Goal: Transaction & Acquisition: Purchase product/service

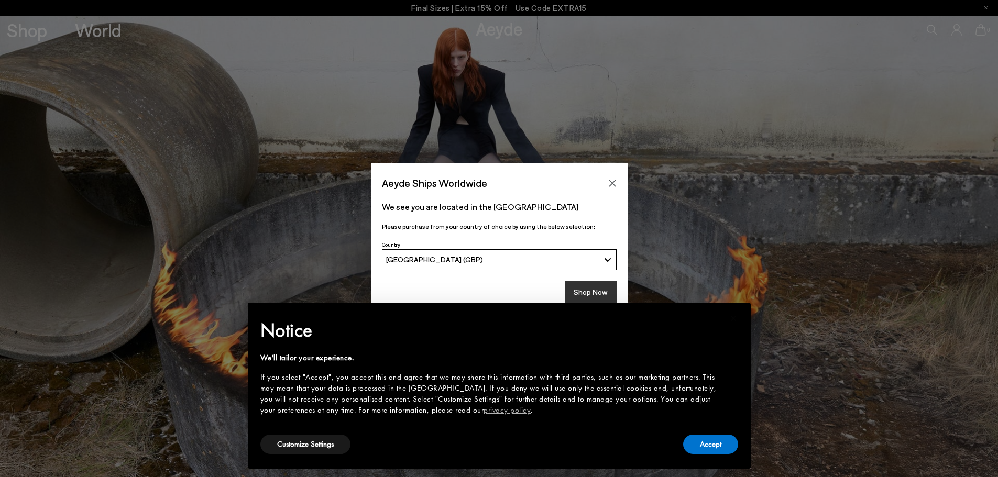
click at [601, 288] on button "Shop Now" at bounding box center [591, 292] width 52 height 22
click at [716, 444] on button "Accept" at bounding box center [710, 444] width 55 height 19
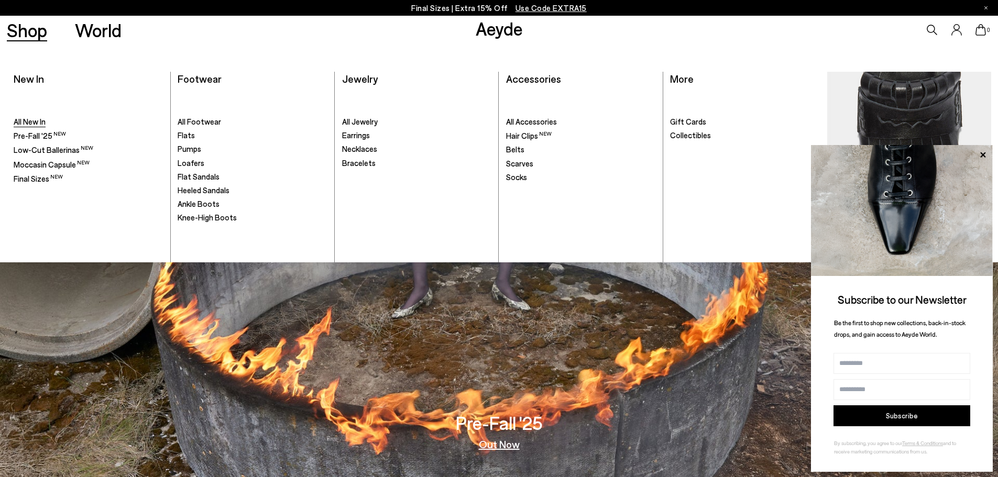
click at [40, 119] on span "All New In" at bounding box center [30, 121] width 32 height 9
